Goal: Information Seeking & Learning: Learn about a topic

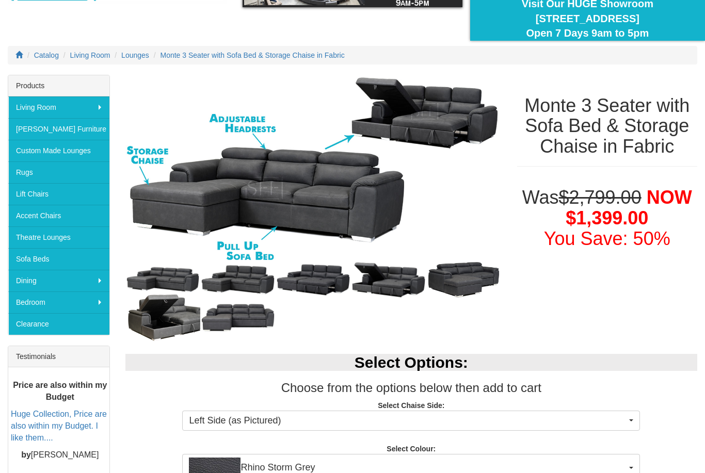
scroll to position [93, 0]
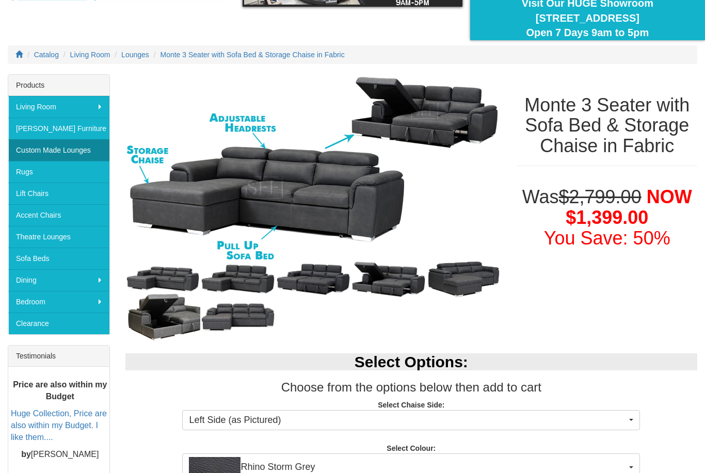
click at [83, 148] on link "Custom Made Lounges" at bounding box center [58, 150] width 101 height 22
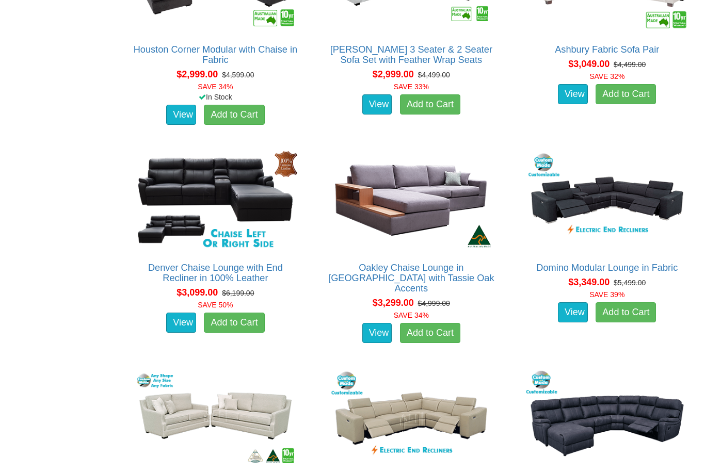
scroll to position [2713, 0]
click at [430, 217] on img at bounding box center [411, 200] width 169 height 103
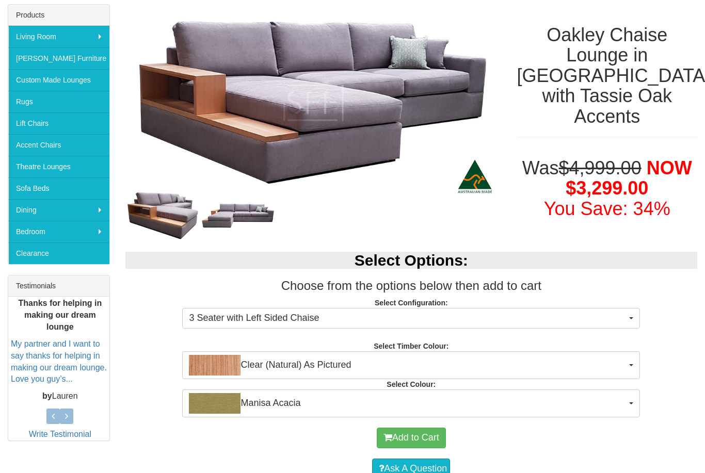
scroll to position [163, 0]
click at [266, 212] on img at bounding box center [237, 216] width 75 height 28
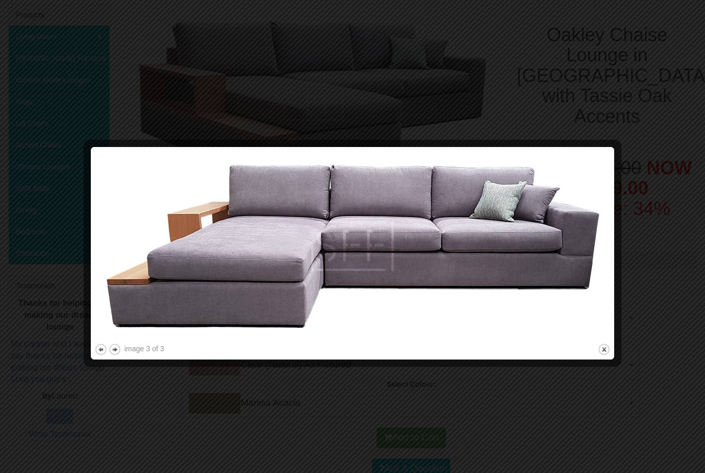
click at [538, 89] on div at bounding box center [352, 236] width 705 height 473
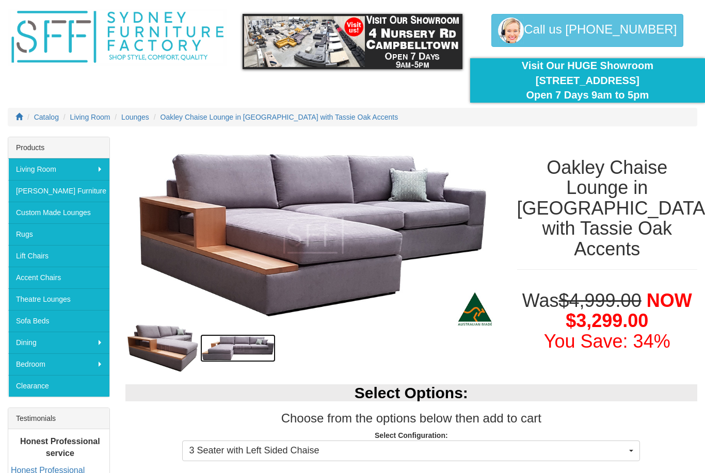
scroll to position [0, 0]
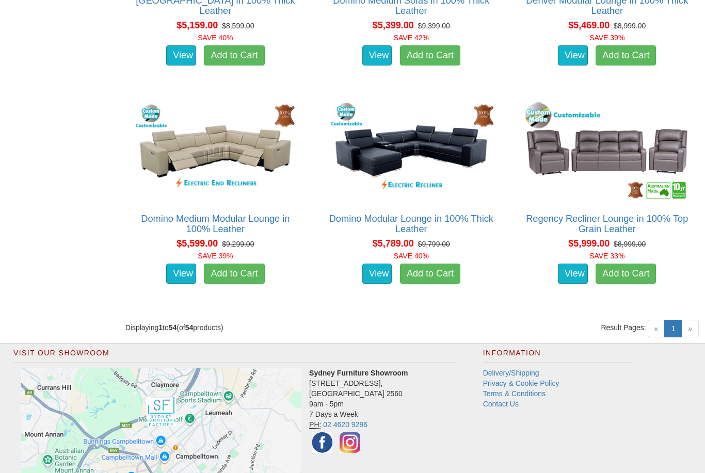
scroll to position [4319, 0]
